Goal: Information Seeking & Learning: Learn about a topic

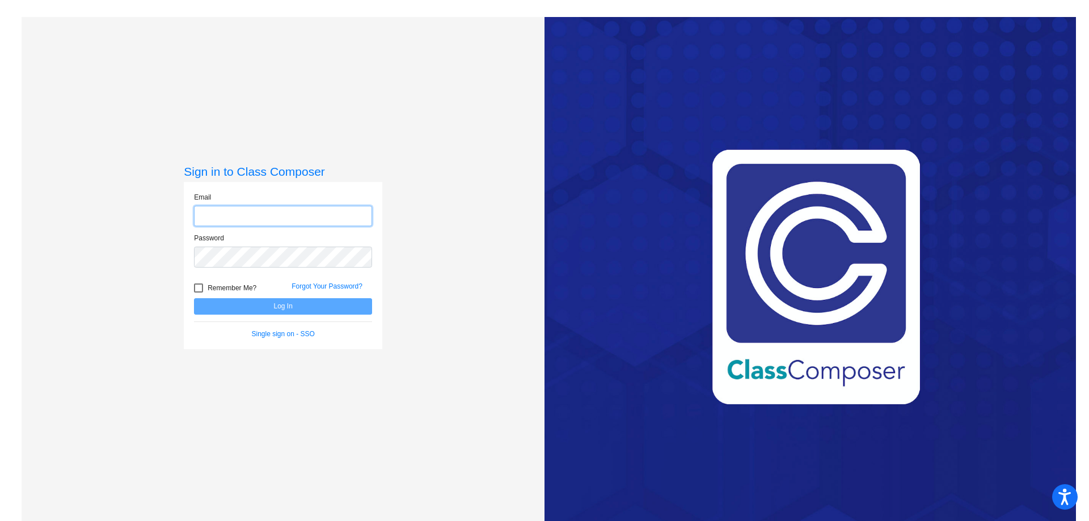
type input "[EMAIL_ADDRESS][DOMAIN_NAME]"
click at [227, 316] on form "Email [EMAIL_ADDRESS][DOMAIN_NAME] Password Remember Me? Forgot Your Password? …" at bounding box center [283, 265] width 178 height 147
click at [228, 312] on button "Log In" at bounding box center [283, 306] width 178 height 16
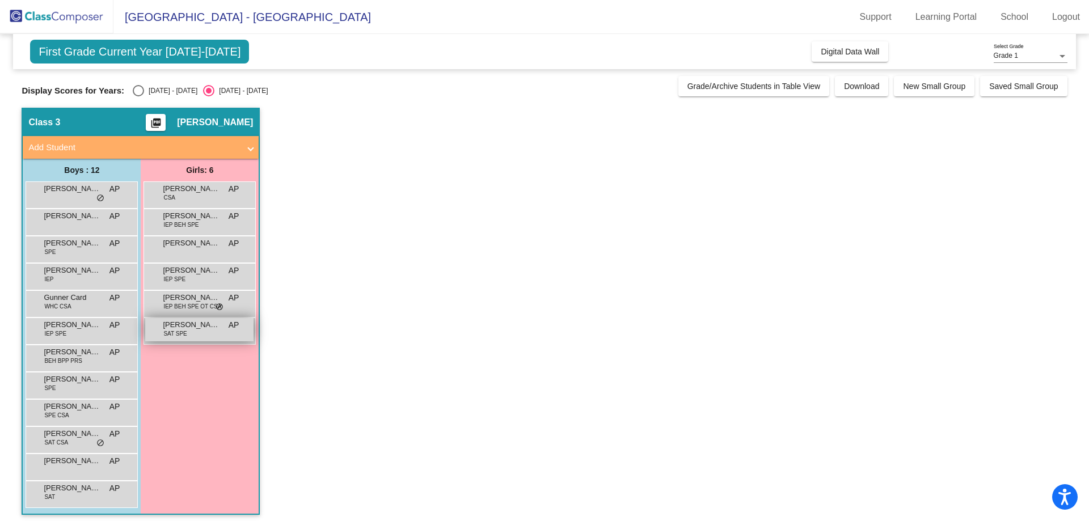
click at [174, 323] on span "[PERSON_NAME]" at bounding box center [191, 324] width 57 height 11
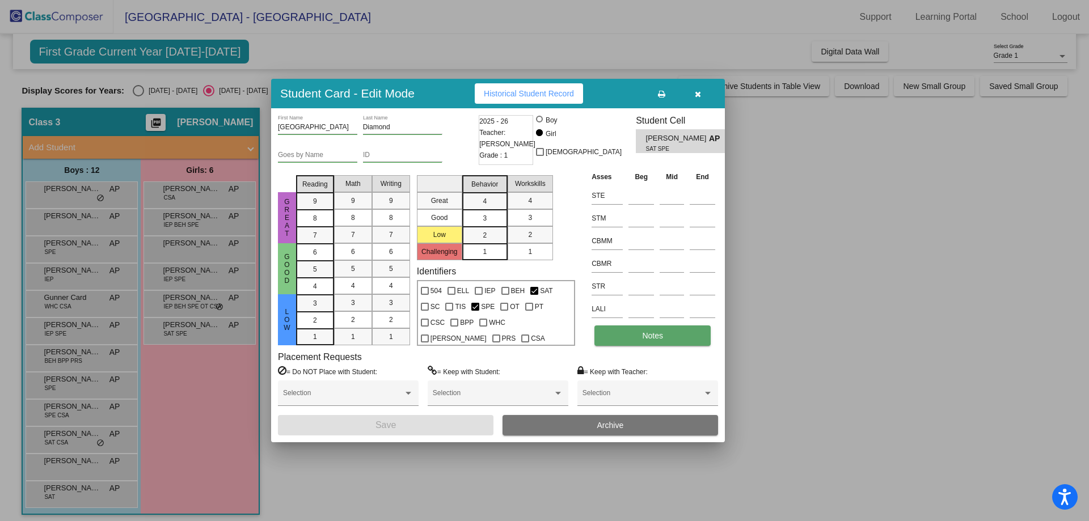
click at [624, 340] on button "Notes" at bounding box center [652, 336] width 116 height 20
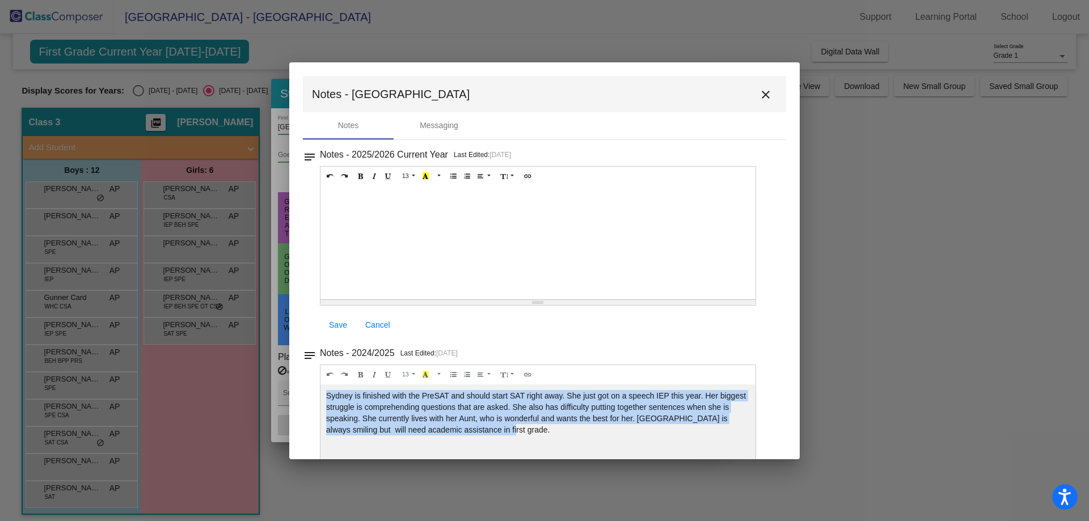
drag, startPoint x: 540, startPoint y: 436, endPoint x: 305, endPoint y: 393, distance: 239.3
click at [305, 393] on div "notes Notes - 2024/2025 Last Edited: [DATE] 13 8 9 10 11 12 14 18 24 36 Backgro…" at bounding box center [544, 424] width 483 height 159
copy div "Sydney is finished with the PreSAT and should start SAT right away. She just go…"
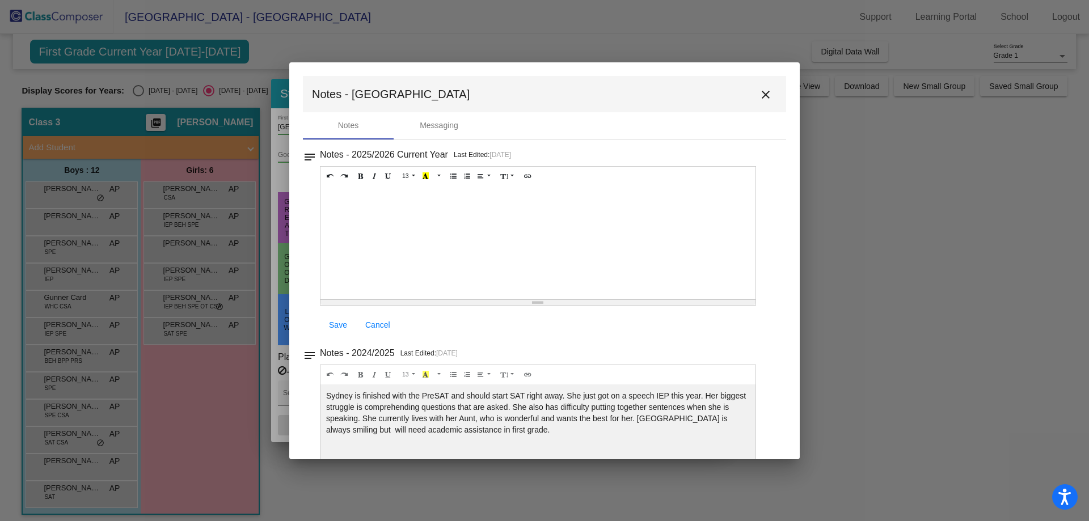
click at [199, 484] on div at bounding box center [544, 260] width 1089 height 521
